Goal: Information Seeking & Learning: Stay updated

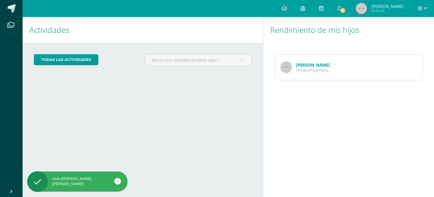
click at [307, 64] on link "[PERSON_NAME]" at bounding box center [313, 65] width 34 height 6
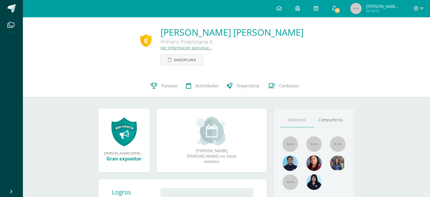
click at [337, 8] on icon at bounding box center [334, 8] width 5 height 5
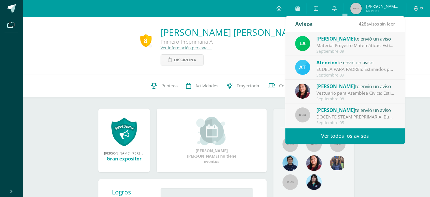
click at [340, 37] on div "Laura te envió un aviso" at bounding box center [355, 38] width 79 height 7
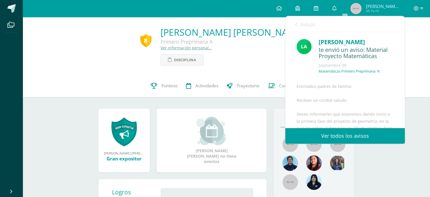
click at [340, 137] on link "Ver todos los avisos" at bounding box center [345, 136] width 120 height 16
click at [339, 135] on link "Ver todos los avisos" at bounding box center [345, 136] width 120 height 16
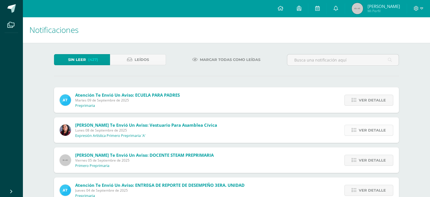
click at [359, 129] on link "Ver detalle" at bounding box center [368, 129] width 49 height 11
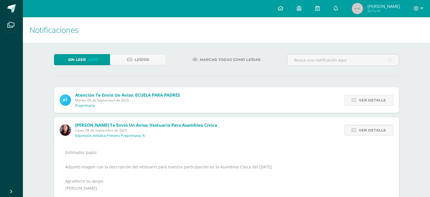
scroll to position [103, 0]
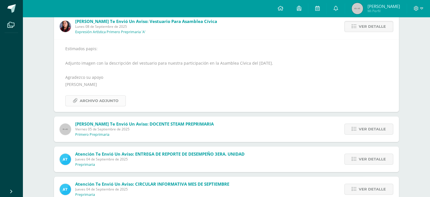
click at [105, 96] on span "Archivo Adjunto" at bounding box center [99, 100] width 39 height 10
click at [356, 131] on icon at bounding box center [354, 128] width 5 height 5
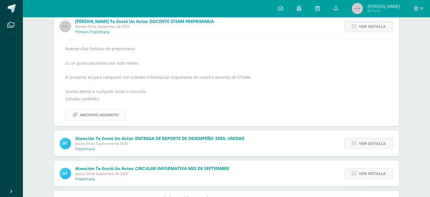
click at [99, 112] on span "Archivo Adjunto" at bounding box center [99, 114] width 39 height 10
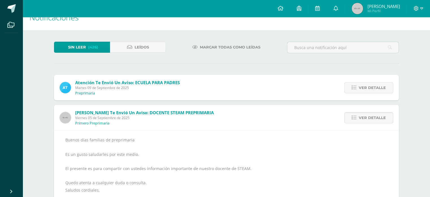
scroll to position [0, 0]
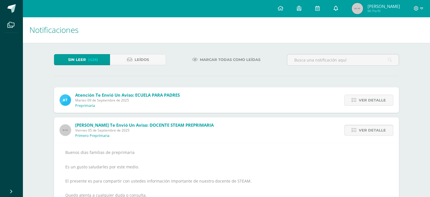
click at [343, 12] on link at bounding box center [336, 8] width 18 height 17
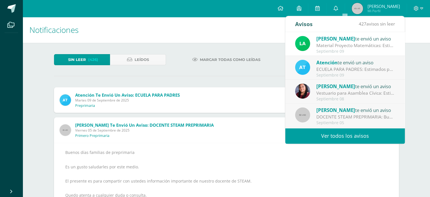
click at [338, 46] on div "Material Proyecto Matemáticas: Estimados padres de familia: Reciban un cordial …" at bounding box center [355, 45] width 79 height 7
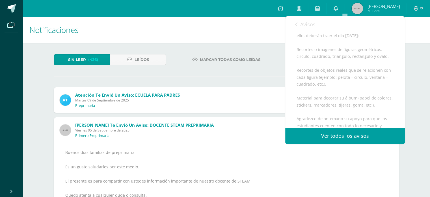
scroll to position [203, 0]
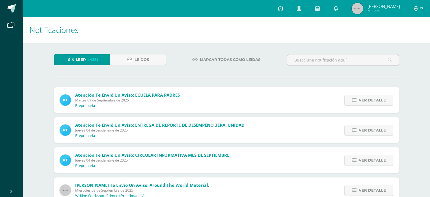
click at [283, 8] on icon at bounding box center [280, 8] width 6 height 5
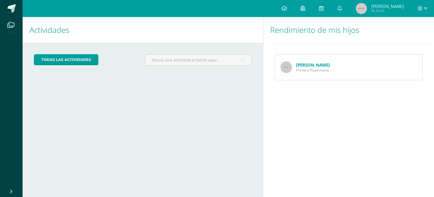
click at [310, 69] on span "Primero Preprimaria" at bounding box center [313, 70] width 34 height 5
click at [307, 64] on link "[PERSON_NAME]" at bounding box center [313, 65] width 34 height 6
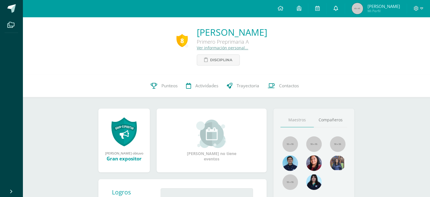
click at [338, 9] on icon at bounding box center [335, 8] width 5 height 5
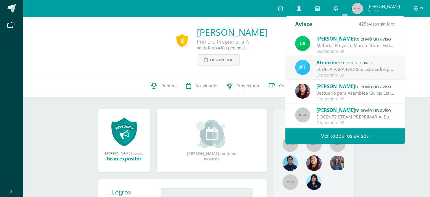
click at [332, 95] on div "Vestuario para Asamblea Cívica: Estimados papis: Adjunto imagen con la descripc…" at bounding box center [355, 93] width 79 height 7
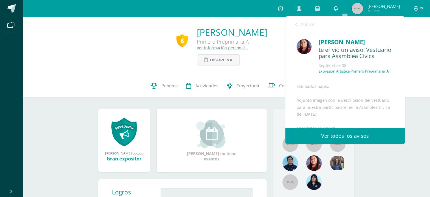
click at [295, 23] on icon at bounding box center [296, 24] width 2 height 5
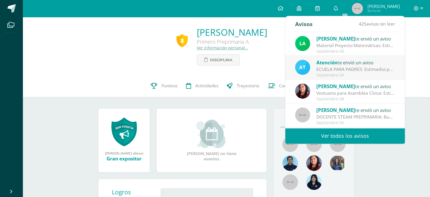
click at [377, 116] on div "DOCENTE STEAM PREPRIMARIA: Buenos días familias de preprimaria Es un gusto salu…" at bounding box center [355, 116] width 79 height 7
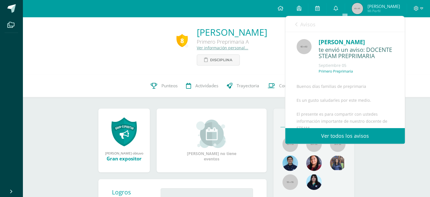
click at [383, 87] on div "Buenos días familias de preprimaria Es un gusto saludarles por este medio. El p…" at bounding box center [345, 147] width 97 height 129
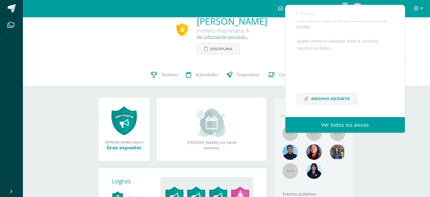
scroll to position [11, 0]
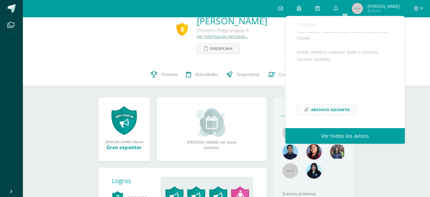
click at [332, 109] on span "Archivo Adjunto" at bounding box center [330, 109] width 39 height 10
click at [258, 56] on div "8 [PERSON_NAME] Primero Preprimaria A Ver información personal... Disciplina" at bounding box center [226, 34] width 407 height 57
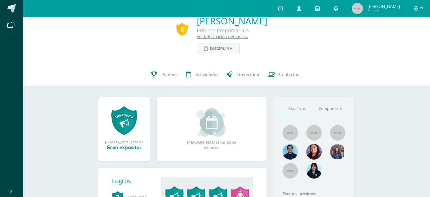
click at [345, 13] on link at bounding box center [336, 8] width 18 height 17
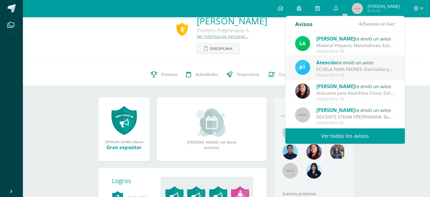
click at [327, 43] on div "Material Proyecto Matemáticas: Estimados padres de familia: Reciban un cordial …" at bounding box center [355, 45] width 79 height 7
